Goal: Register for event/course

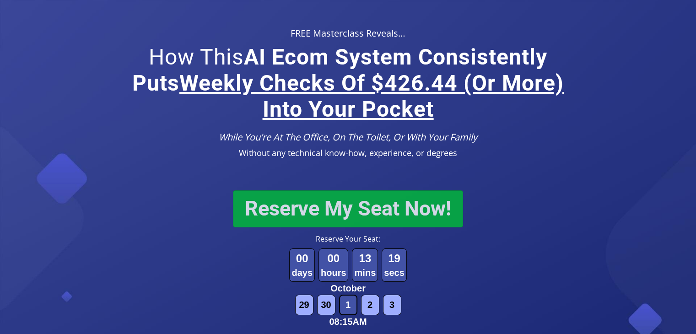
click at [319, 211] on button "Reserve My Seat Now!" at bounding box center [348, 208] width 230 height 37
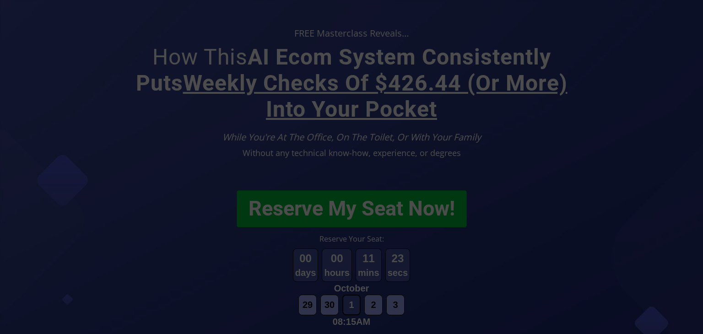
scroll to position [37, 0]
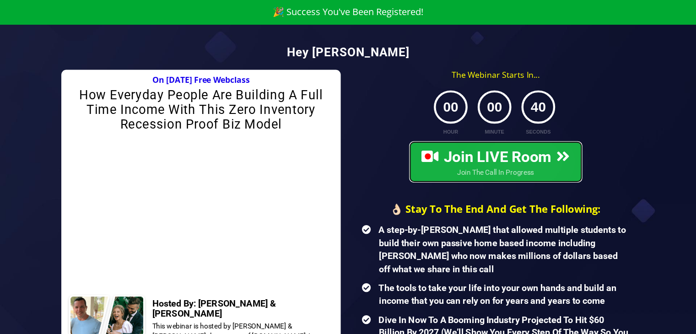
click at [464, 163] on span "Join LIVE Room" at bounding box center [495, 157] width 148 height 18
